Goal: Information Seeking & Learning: Learn about a topic

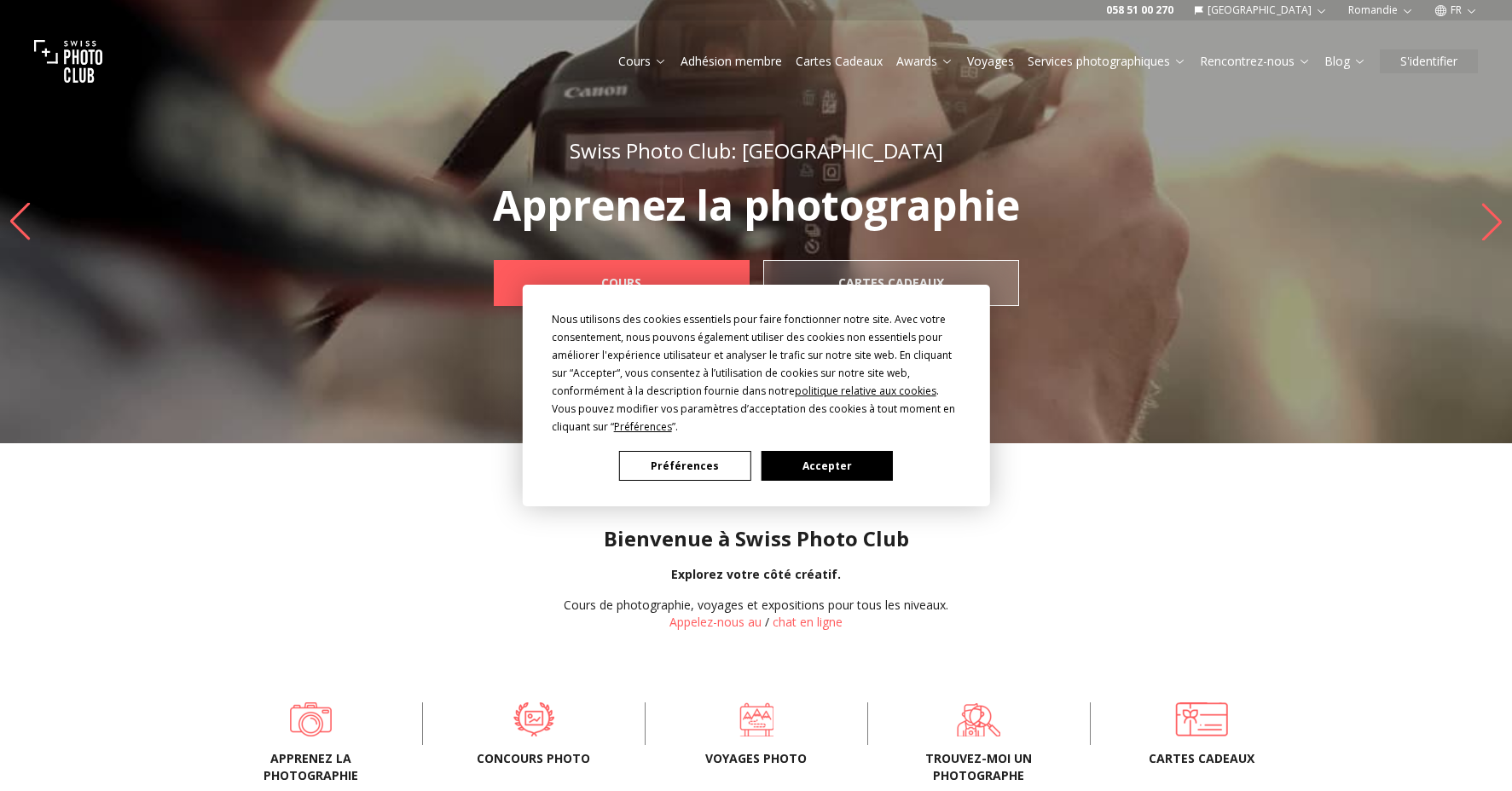
click at [813, 462] on button "Accepter" at bounding box center [826, 466] width 131 height 30
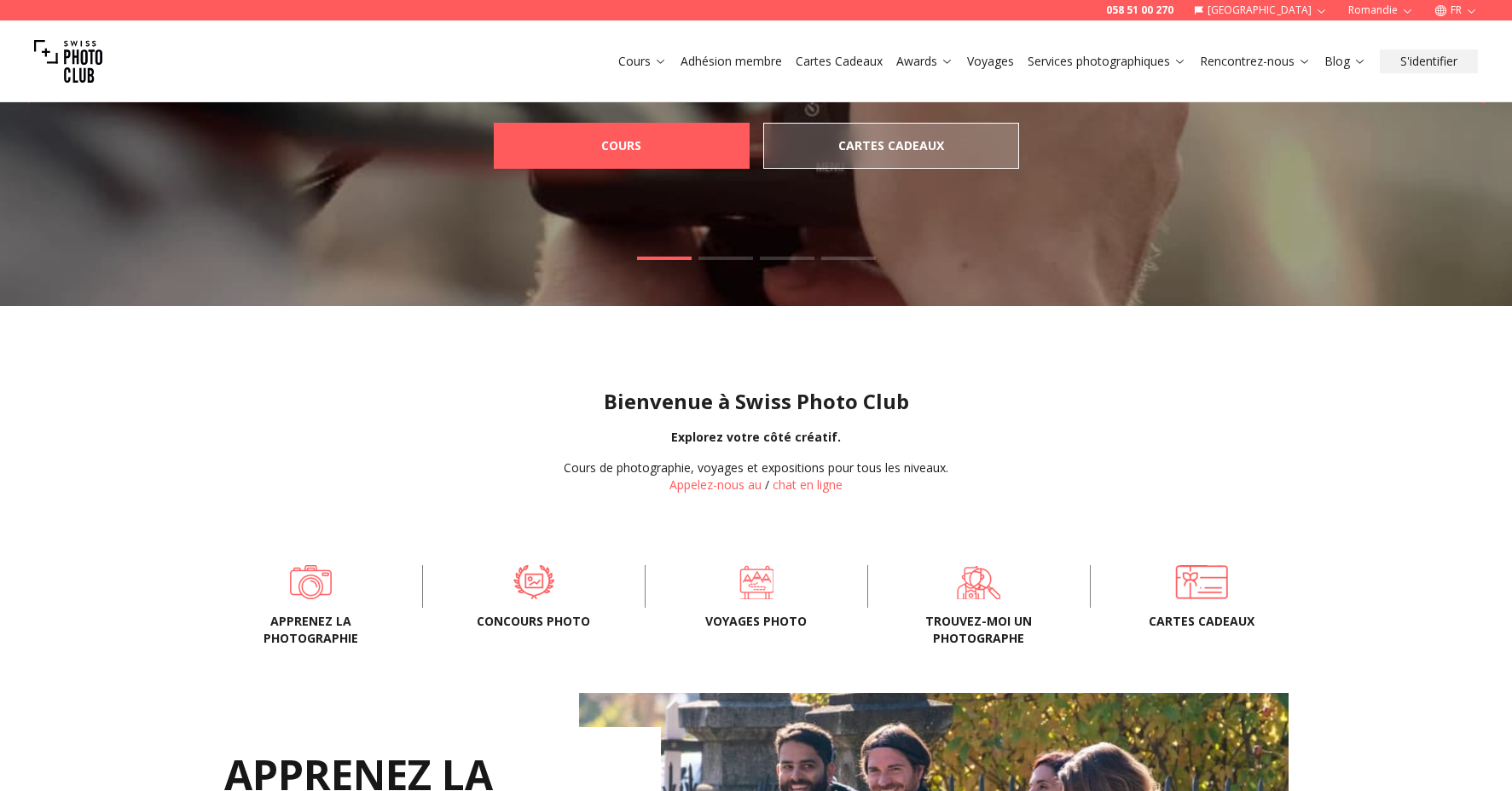
scroll to position [205, 0]
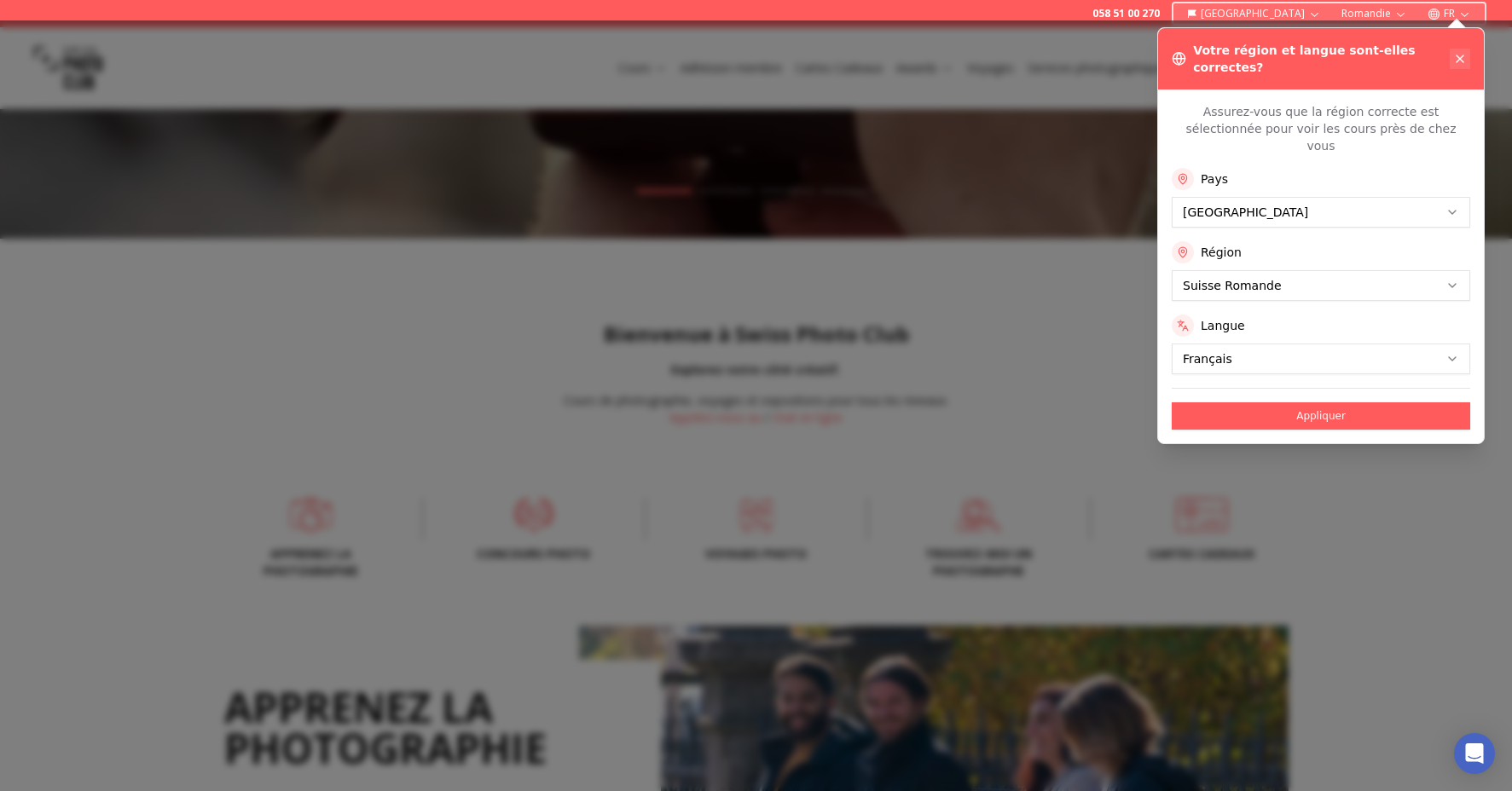
click at [1456, 48] on button at bounding box center [1459, 58] width 20 height 20
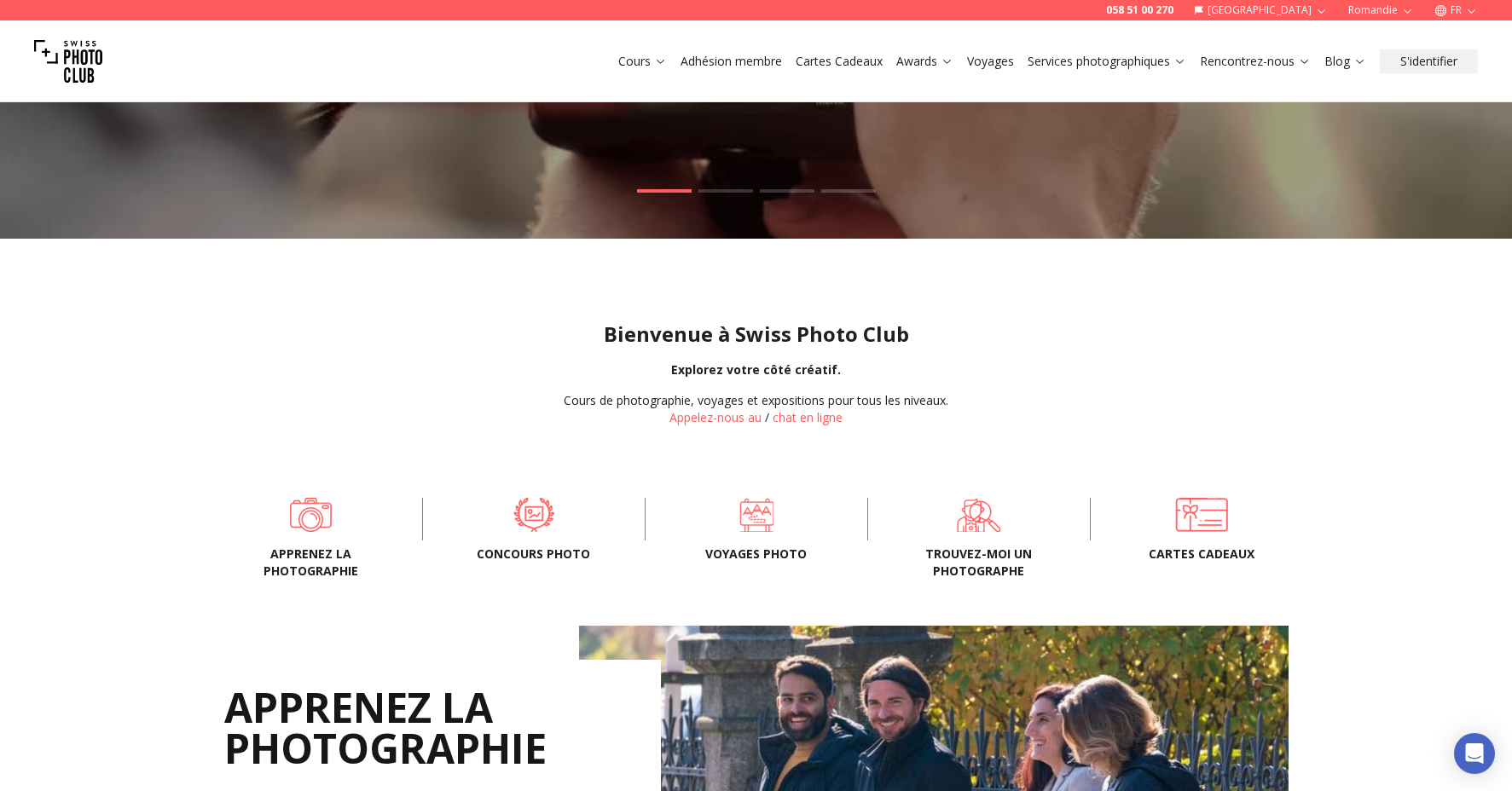
click at [503, 551] on span "Concours Photo" at bounding box center [534, 554] width 167 height 17
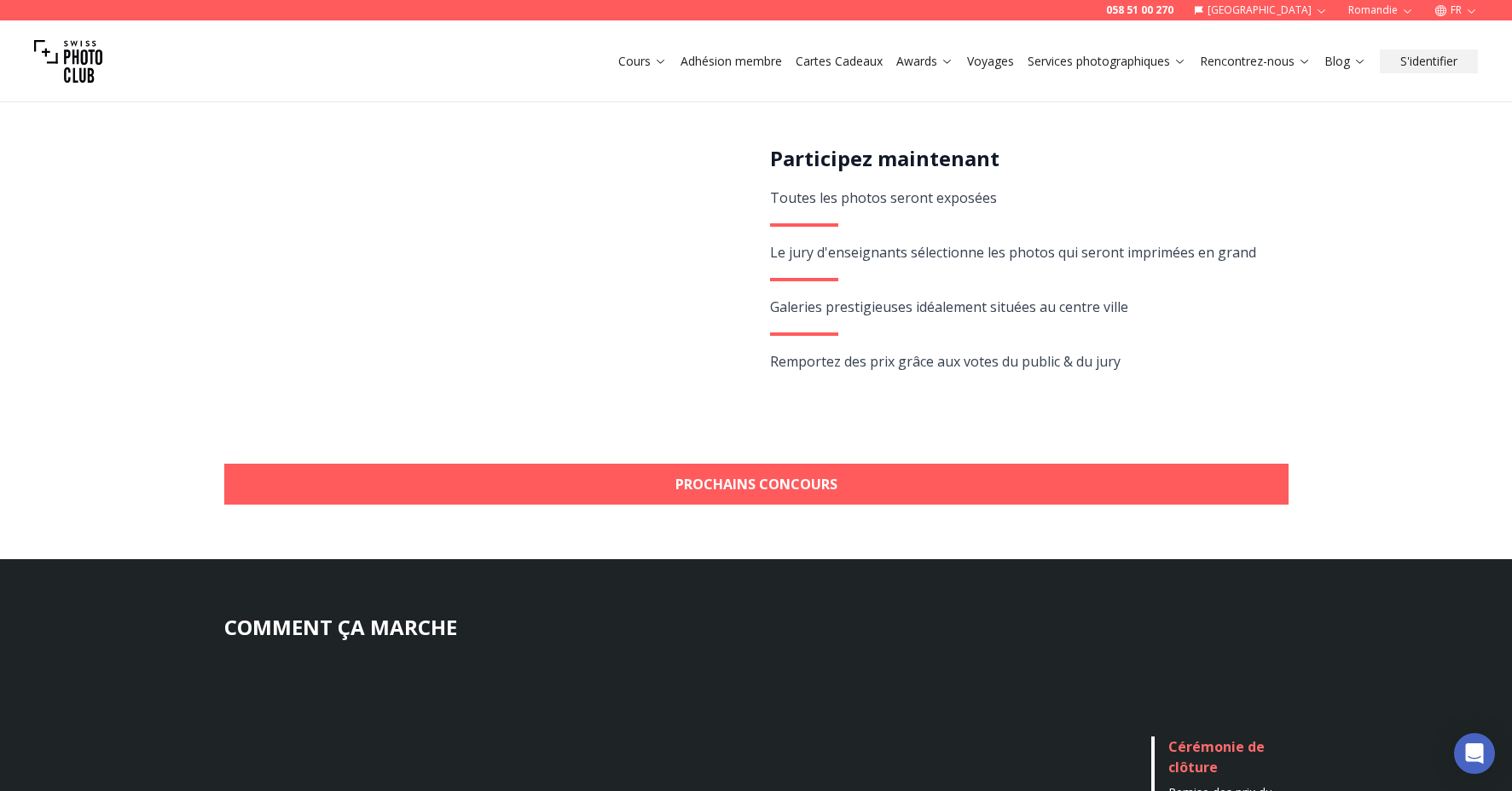
scroll to position [333, 0]
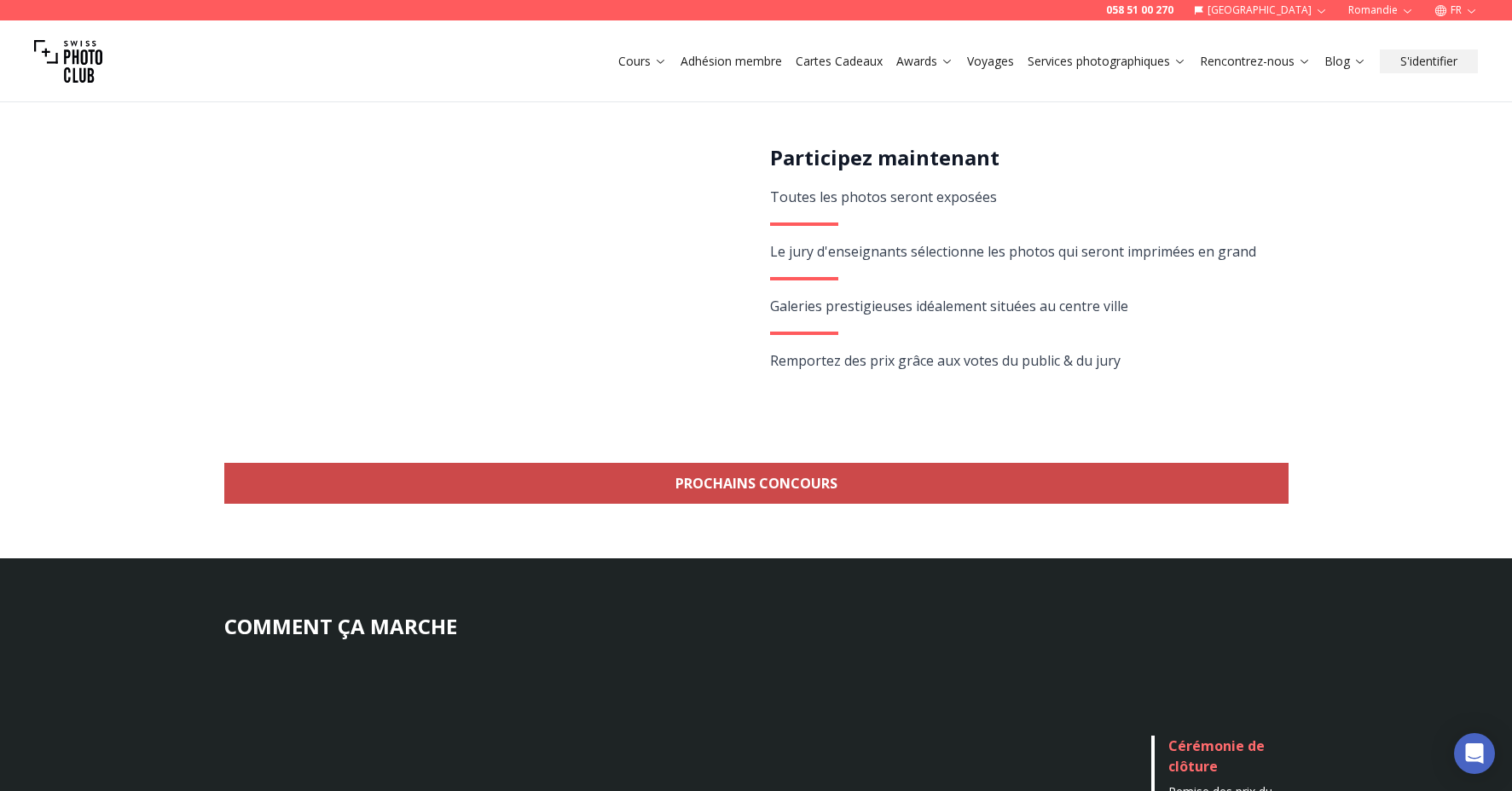
click at [778, 475] on link "Prochains concours" at bounding box center [756, 483] width 1064 height 41
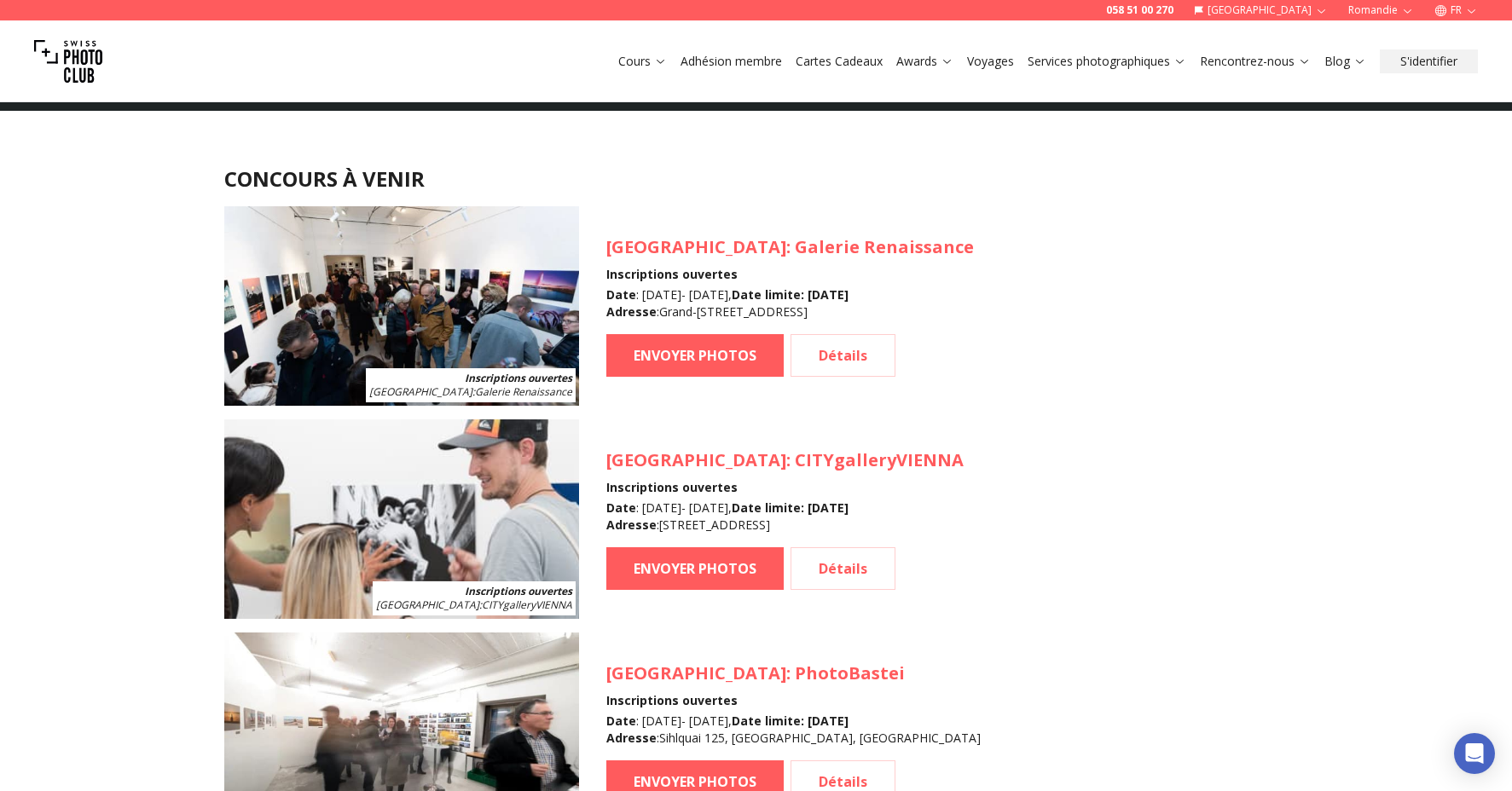
scroll to position [1536, 0]
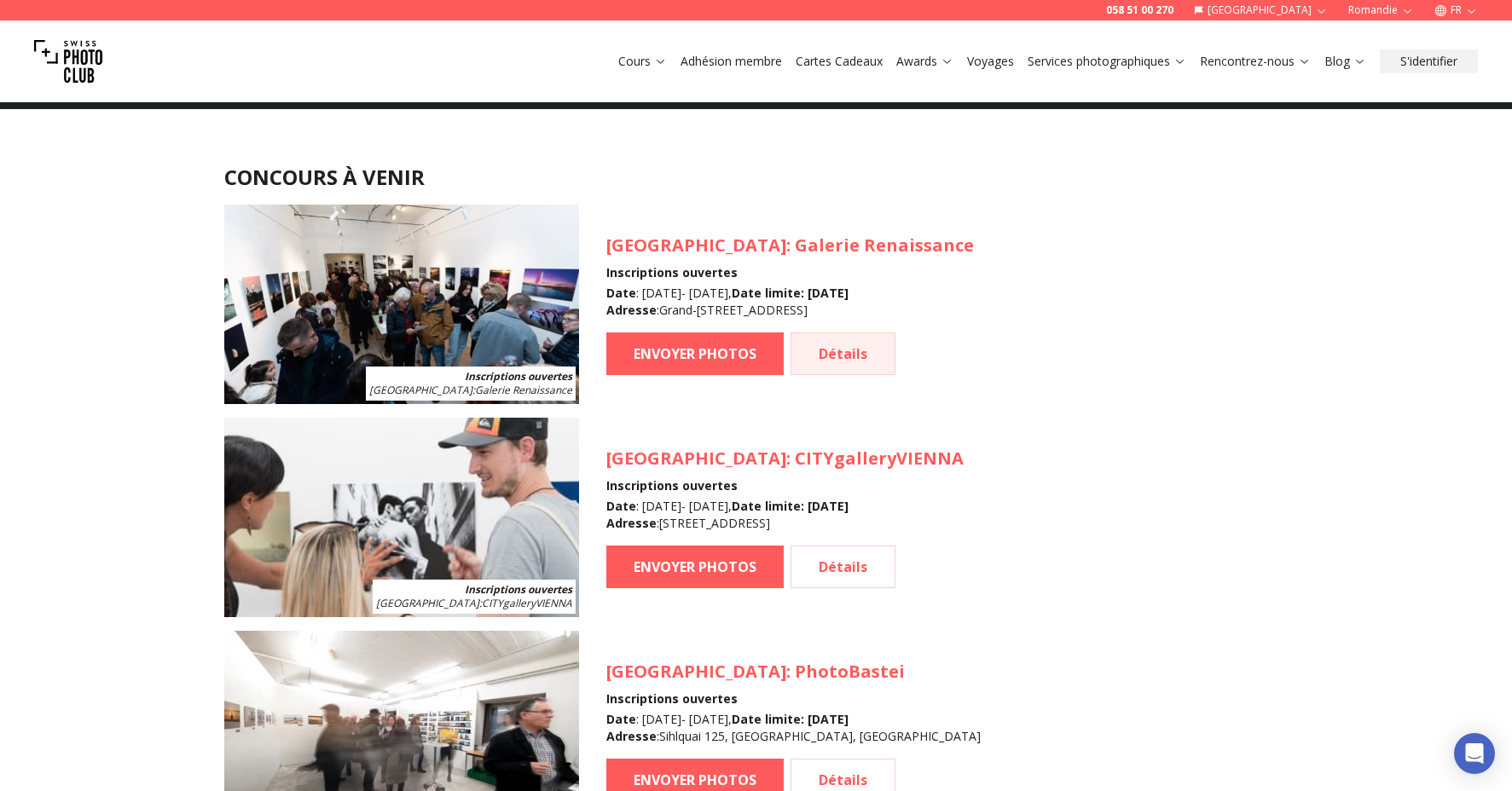
click at [853, 346] on link "Détails" at bounding box center [842, 353] width 105 height 42
